Goal: Task Accomplishment & Management: Manage account settings

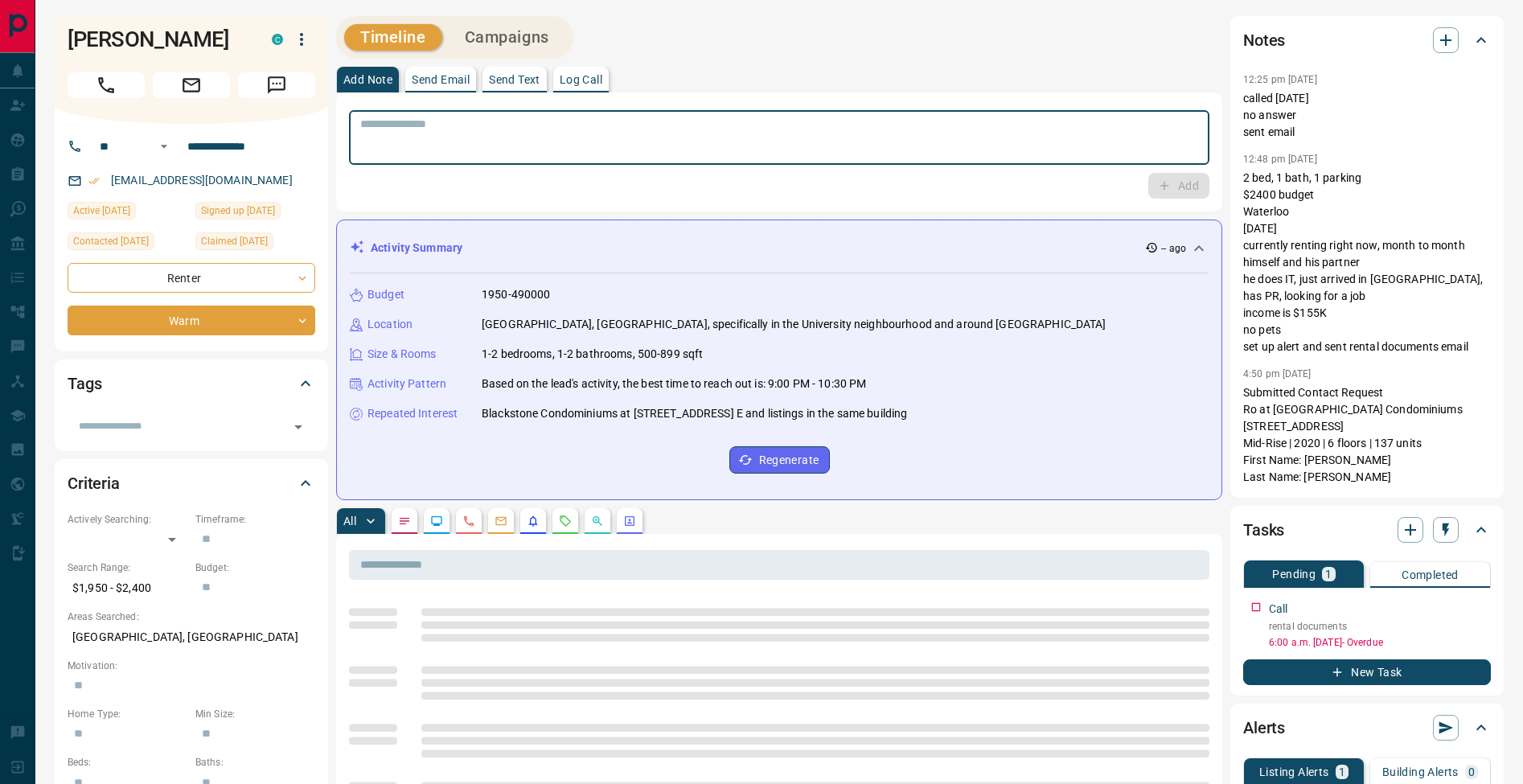
click at [729, 137] on textarea at bounding box center [778, 138] width 838 height 41
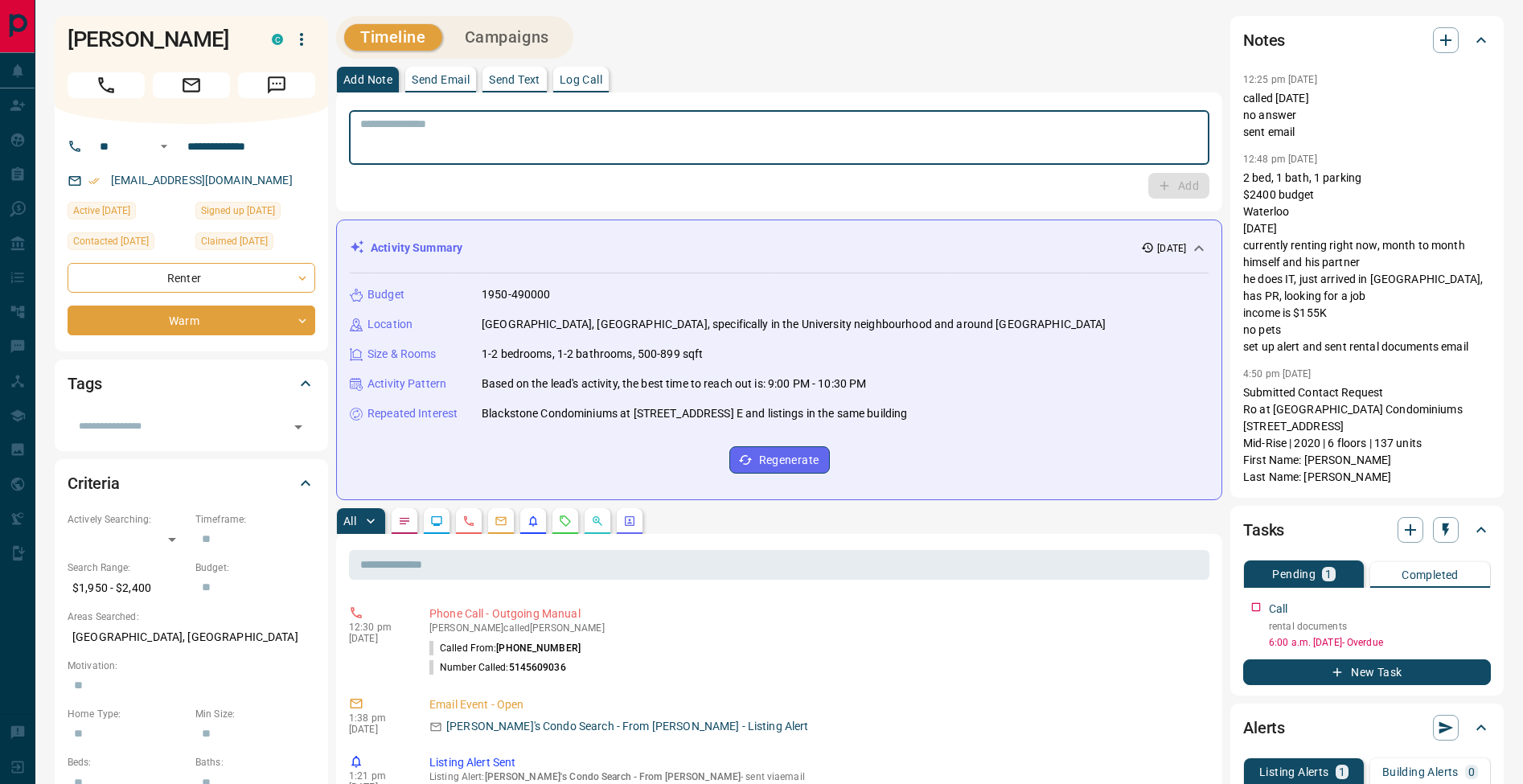
click at [687, 149] on textarea at bounding box center [778, 138] width 838 height 41
click at [1478, 604] on icon "button" at bounding box center [1481, 604] width 13 height 13
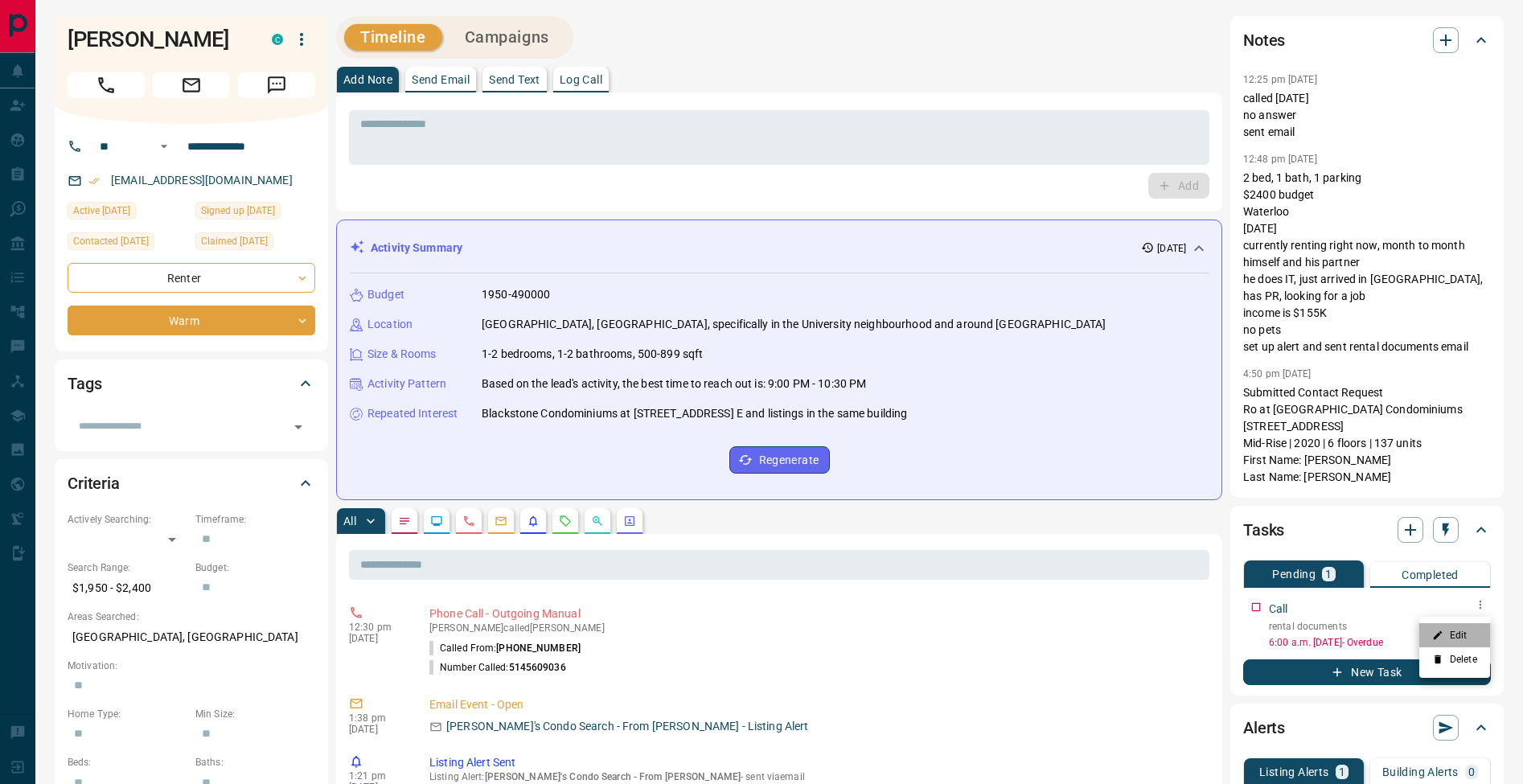
click at [1472, 626] on li "Edit" at bounding box center [1454, 635] width 71 height 24
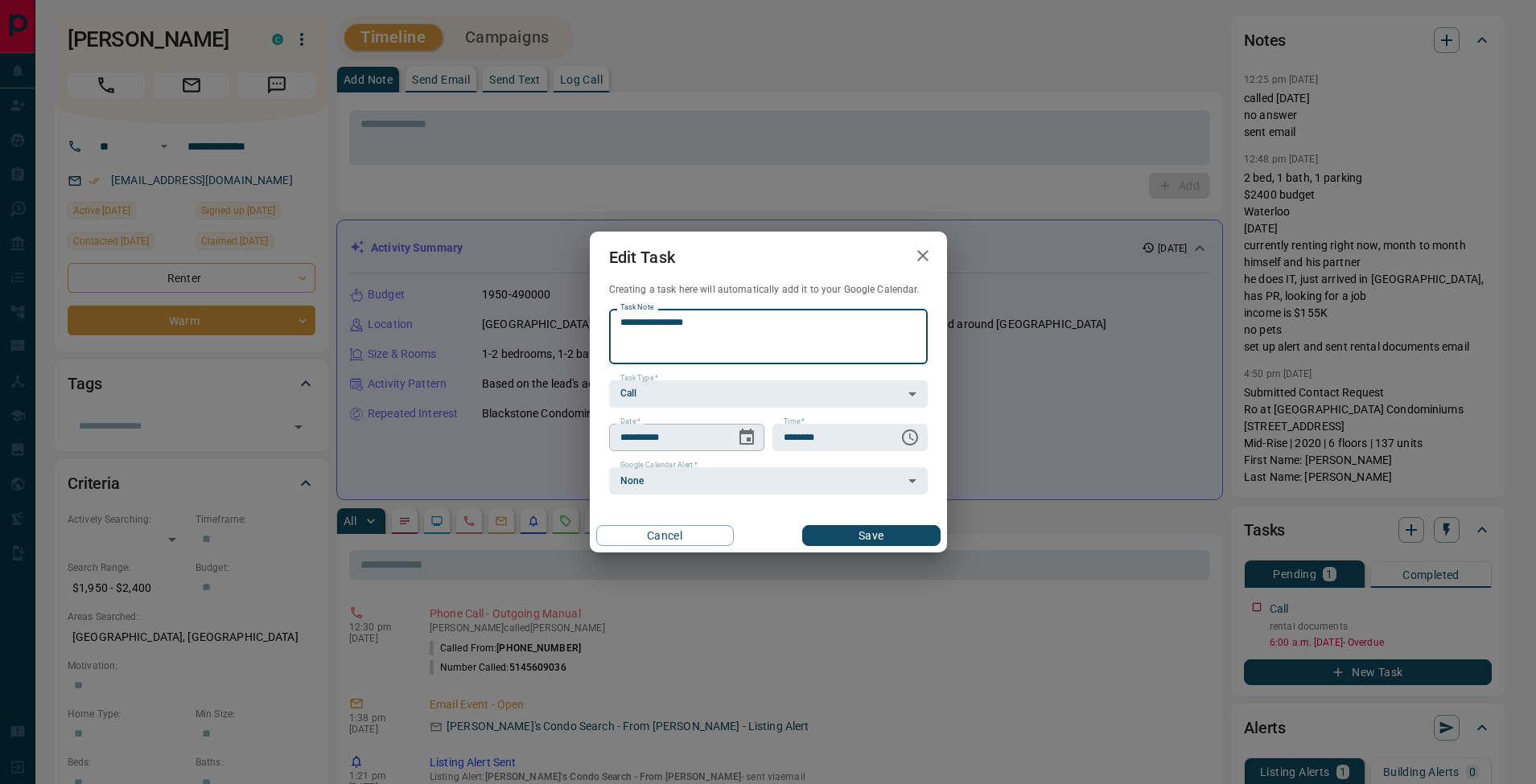
click at [751, 437] on icon "Choose date, selected date is Aug 14, 2025" at bounding box center [747, 437] width 20 height 20
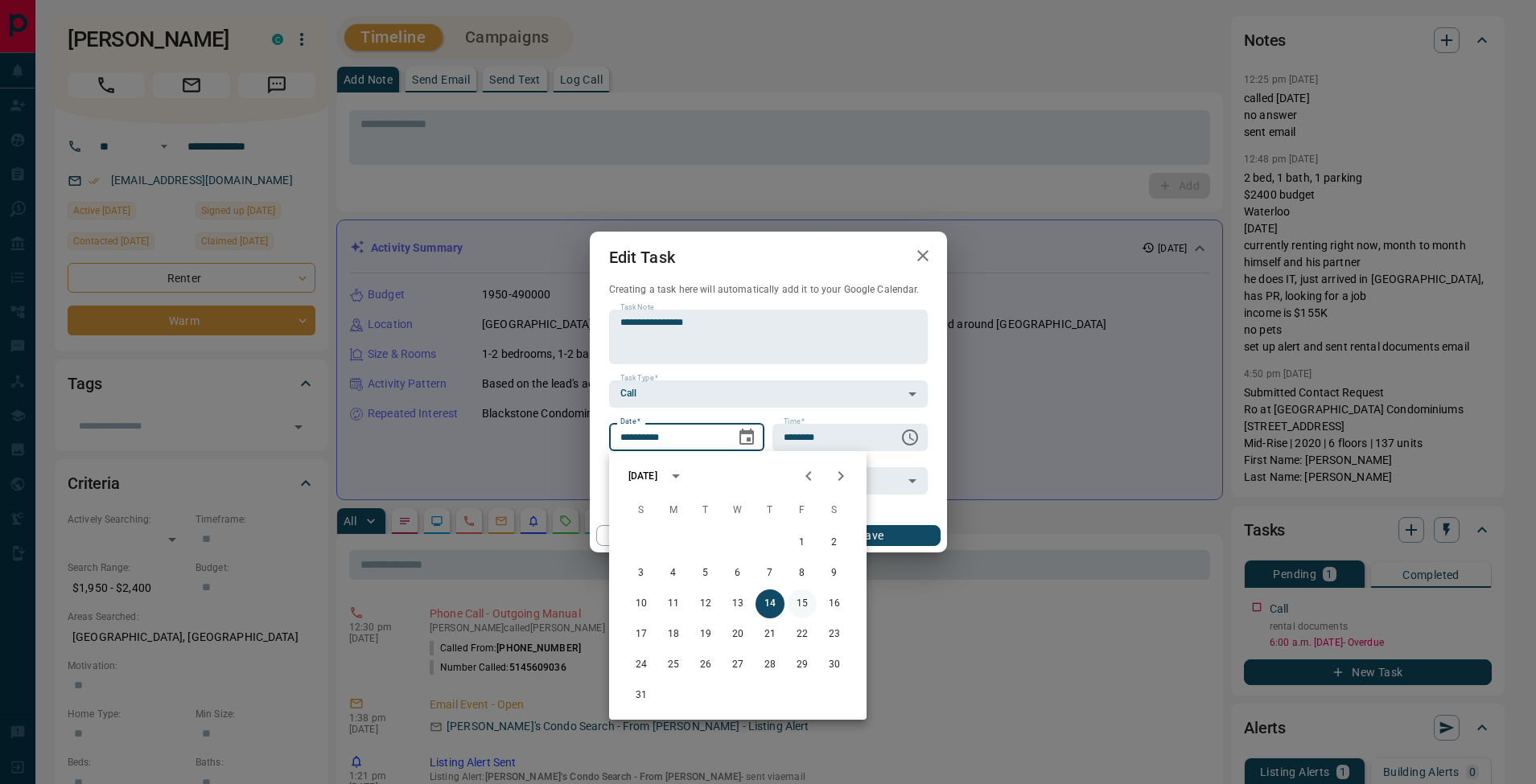
click at [792, 605] on button "15" at bounding box center [801, 604] width 29 height 29
type input "**********"
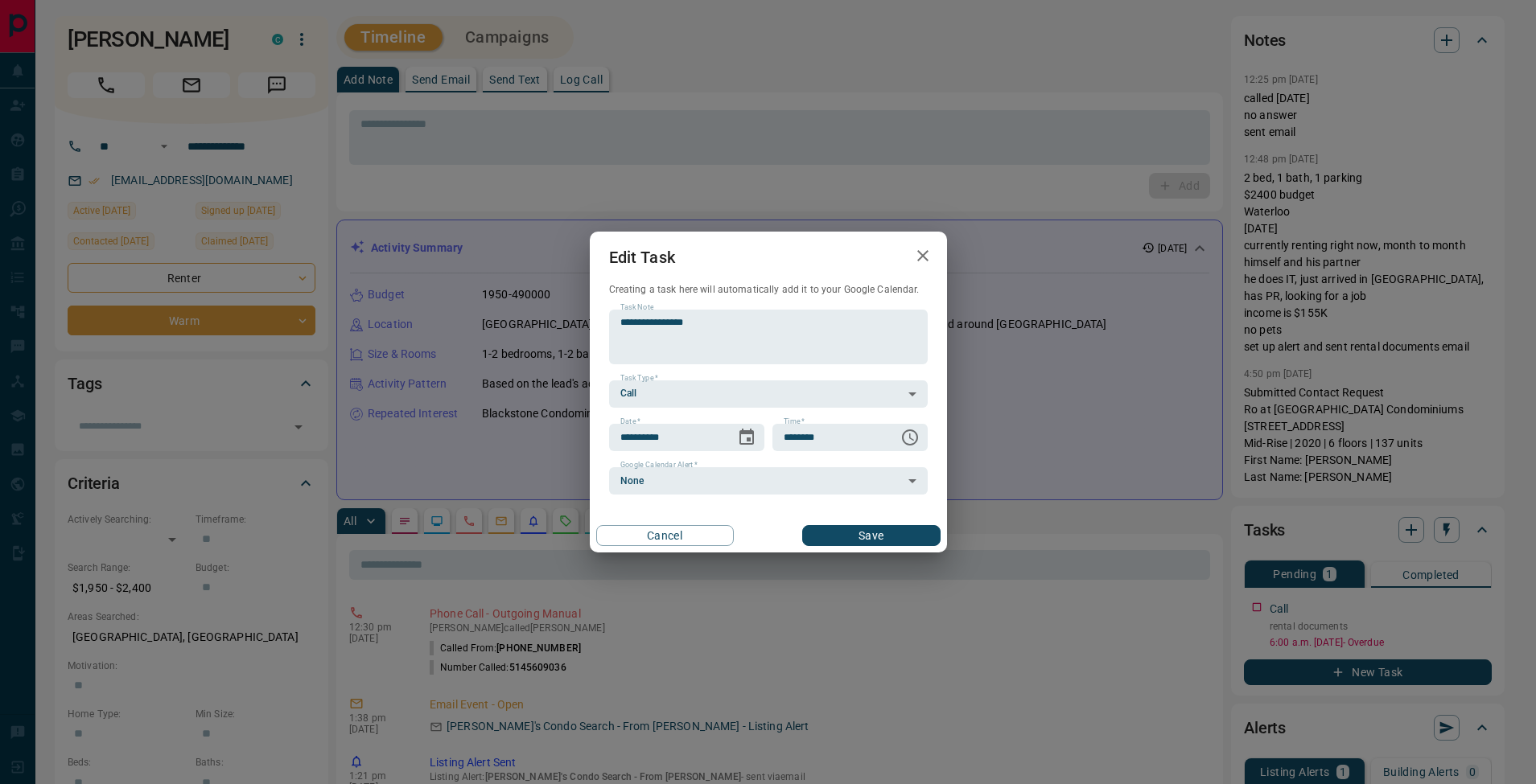
click at [905, 527] on button "Save" at bounding box center [871, 536] width 137 height 21
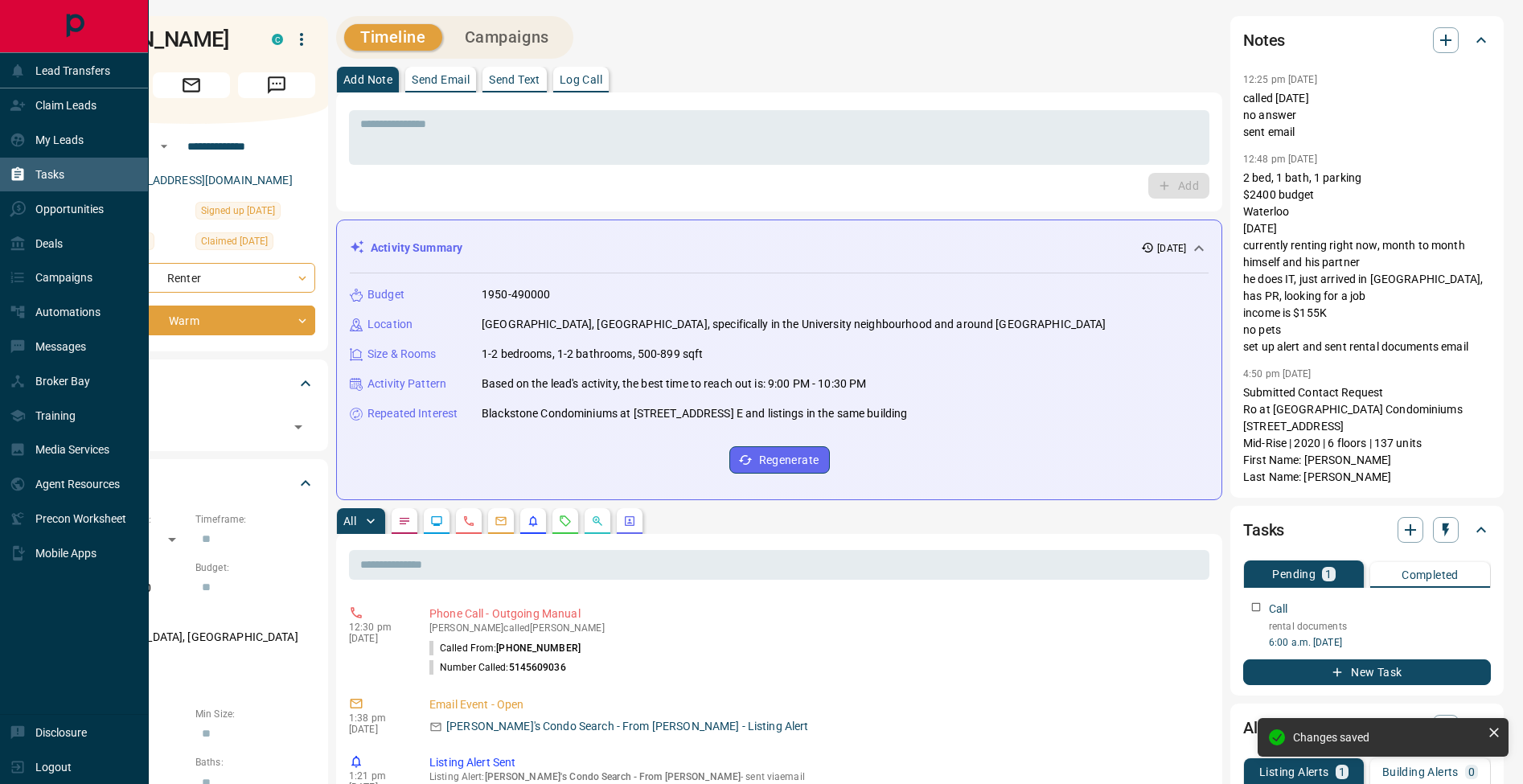
click at [24, 180] on icon at bounding box center [17, 174] width 16 height 16
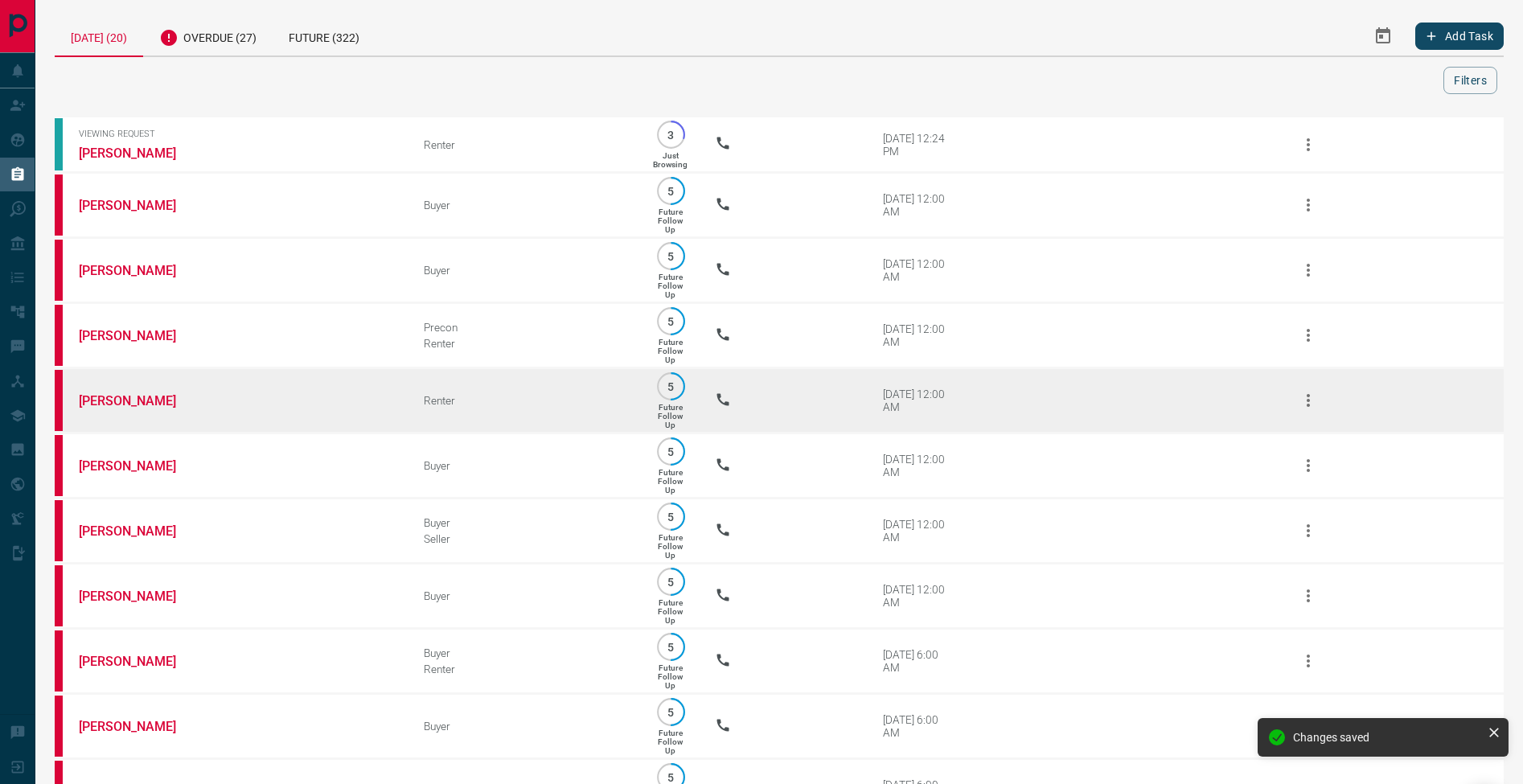
scroll to position [705, 0]
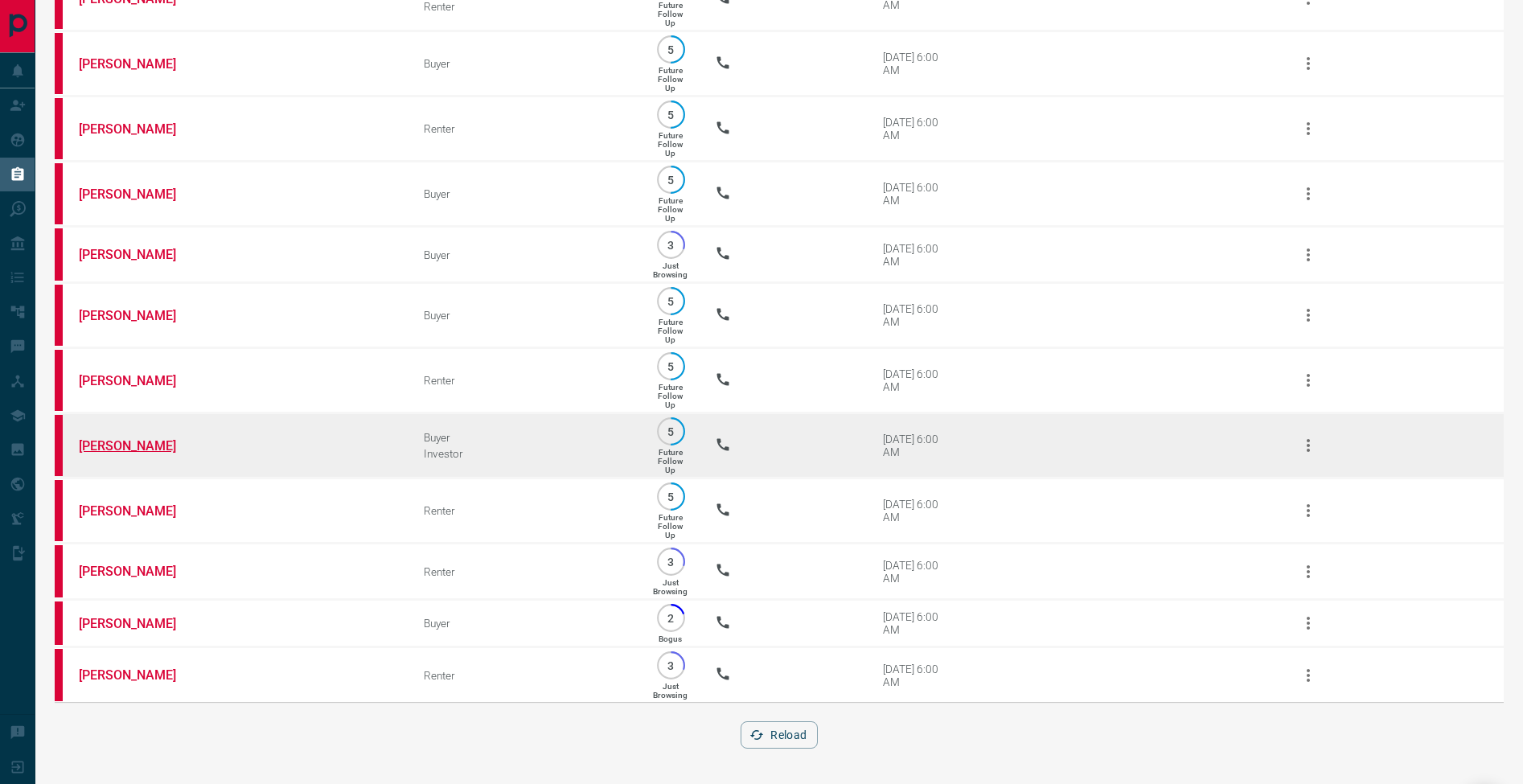
click at [147, 438] on link "[PERSON_NAME]" at bounding box center [139, 446] width 120 height 15
